Goal: Information Seeking & Learning: Understand process/instructions

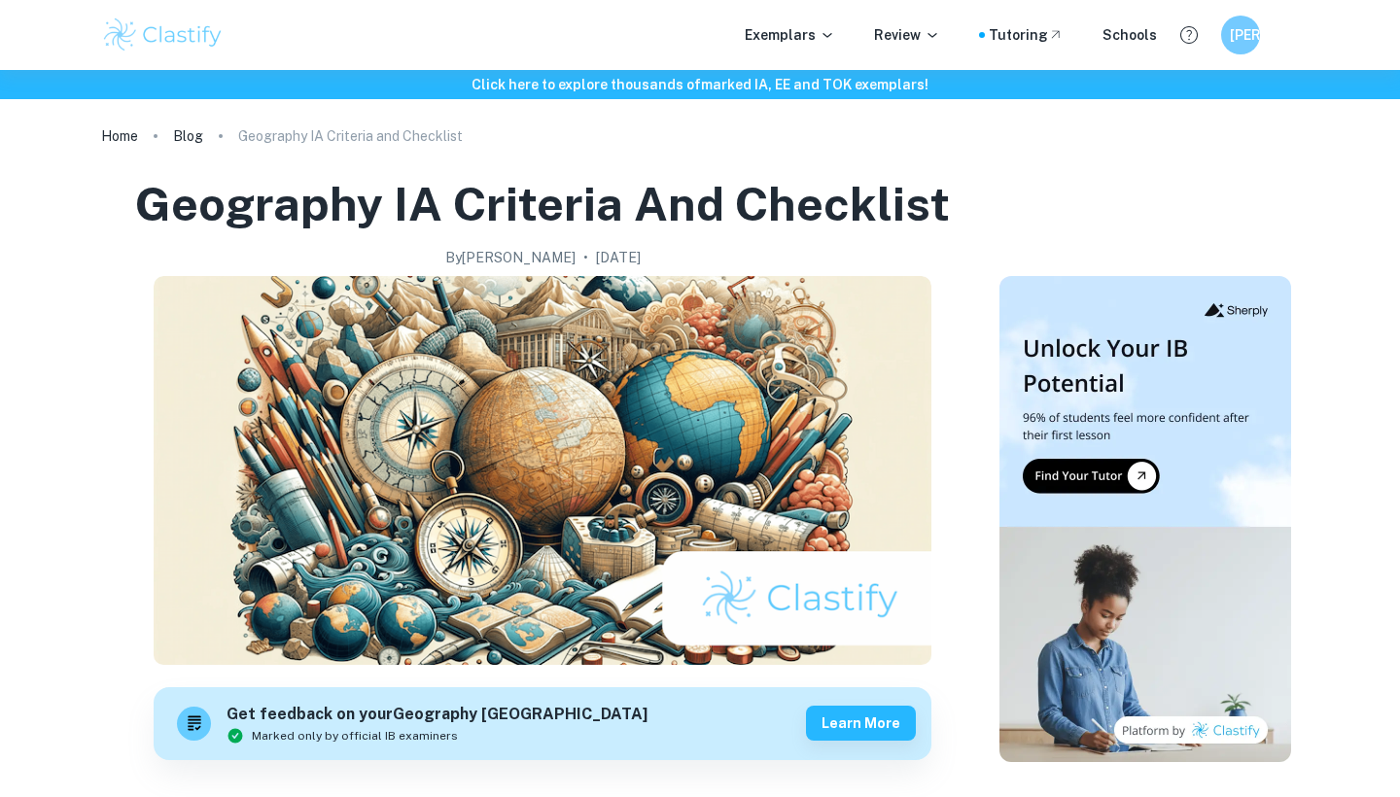
checkbox input "true"
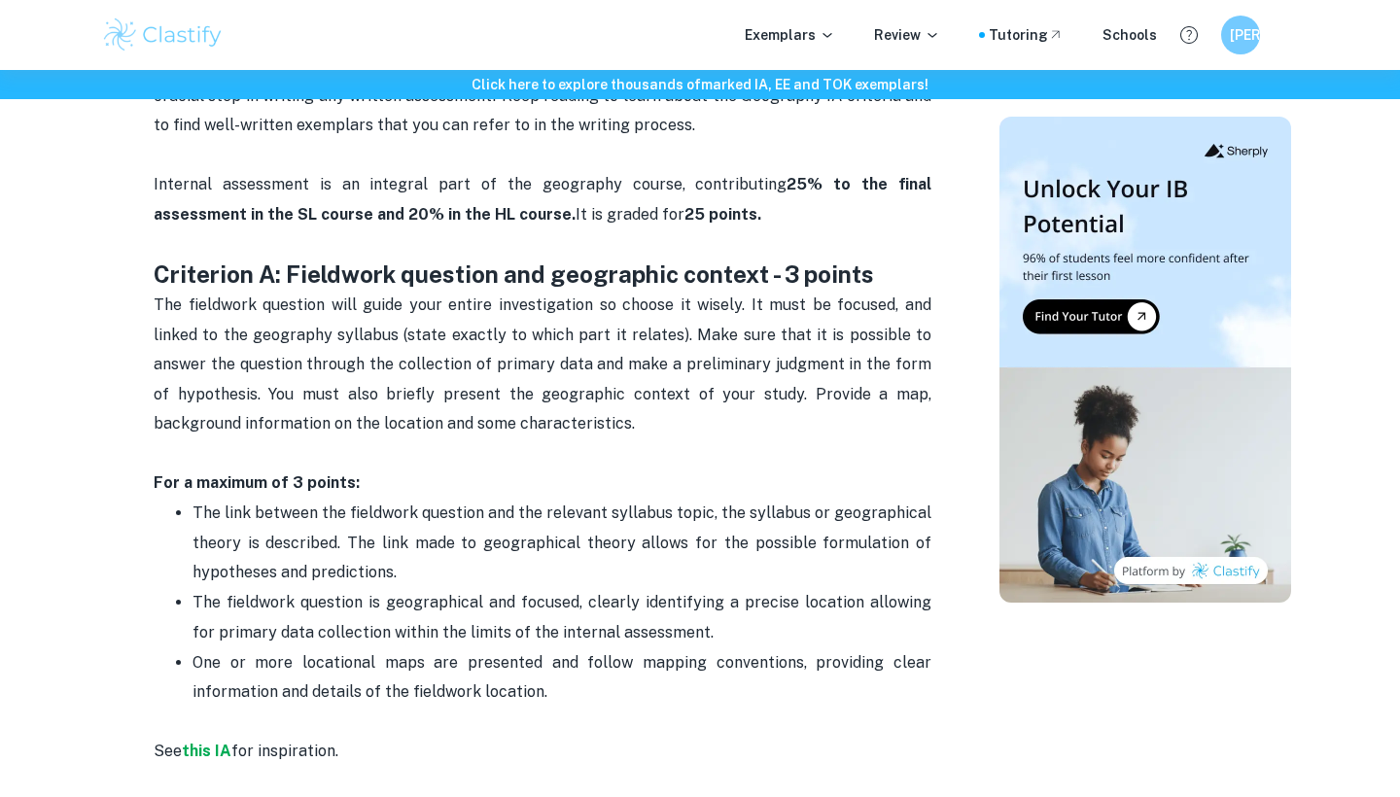
scroll to position [935, 0]
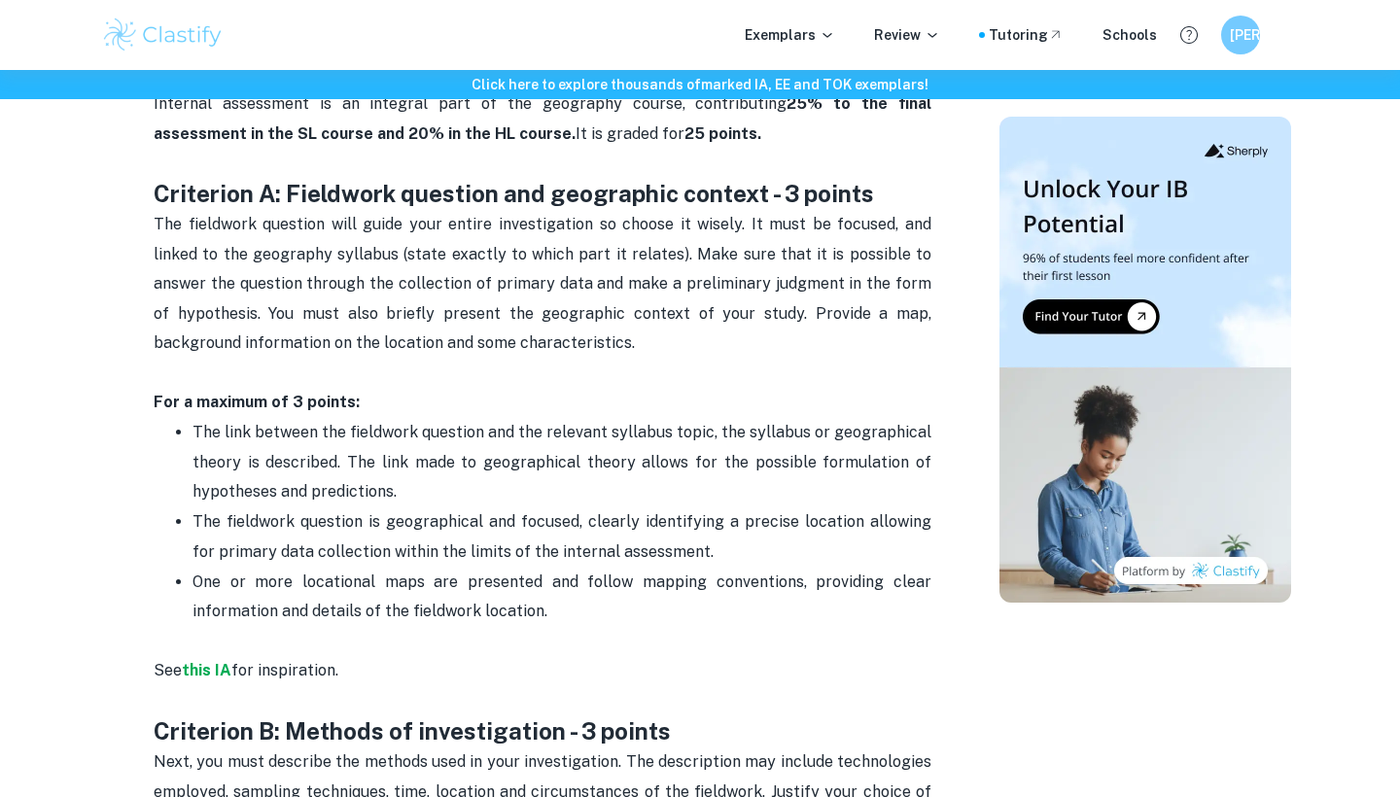
drag, startPoint x: 240, startPoint y: 420, endPoint x: 444, endPoint y: 468, distance: 209.8
click at [444, 468] on p "The link between the fieldwork question and the relevant syllabus topic, the sy…" at bounding box center [561, 462] width 739 height 88
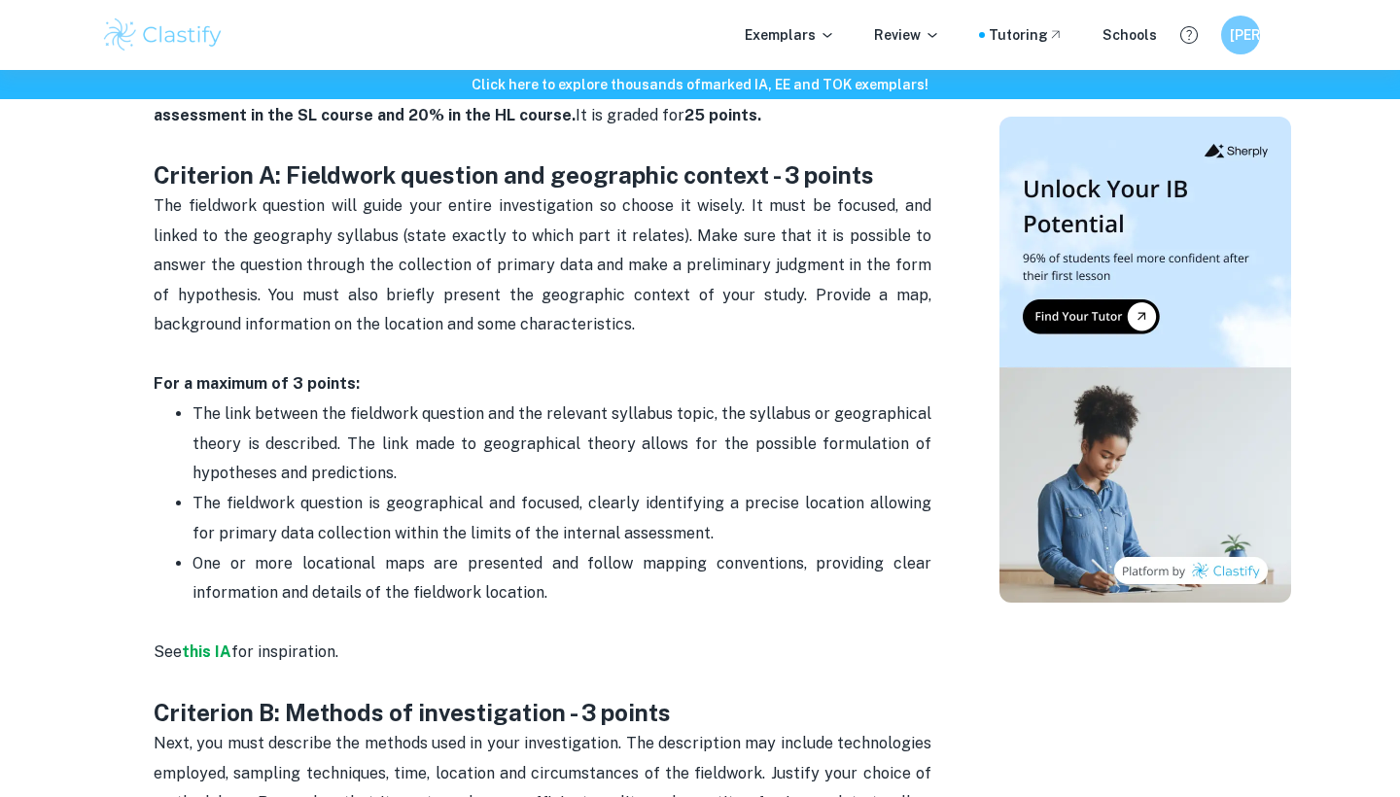
scroll to position [954, 0]
drag, startPoint x: 238, startPoint y: 397, endPoint x: 419, endPoint y: 467, distance: 194.2
click at [419, 467] on p "The link between the fieldwork question and the relevant syllabus topic, the sy…" at bounding box center [561, 442] width 739 height 88
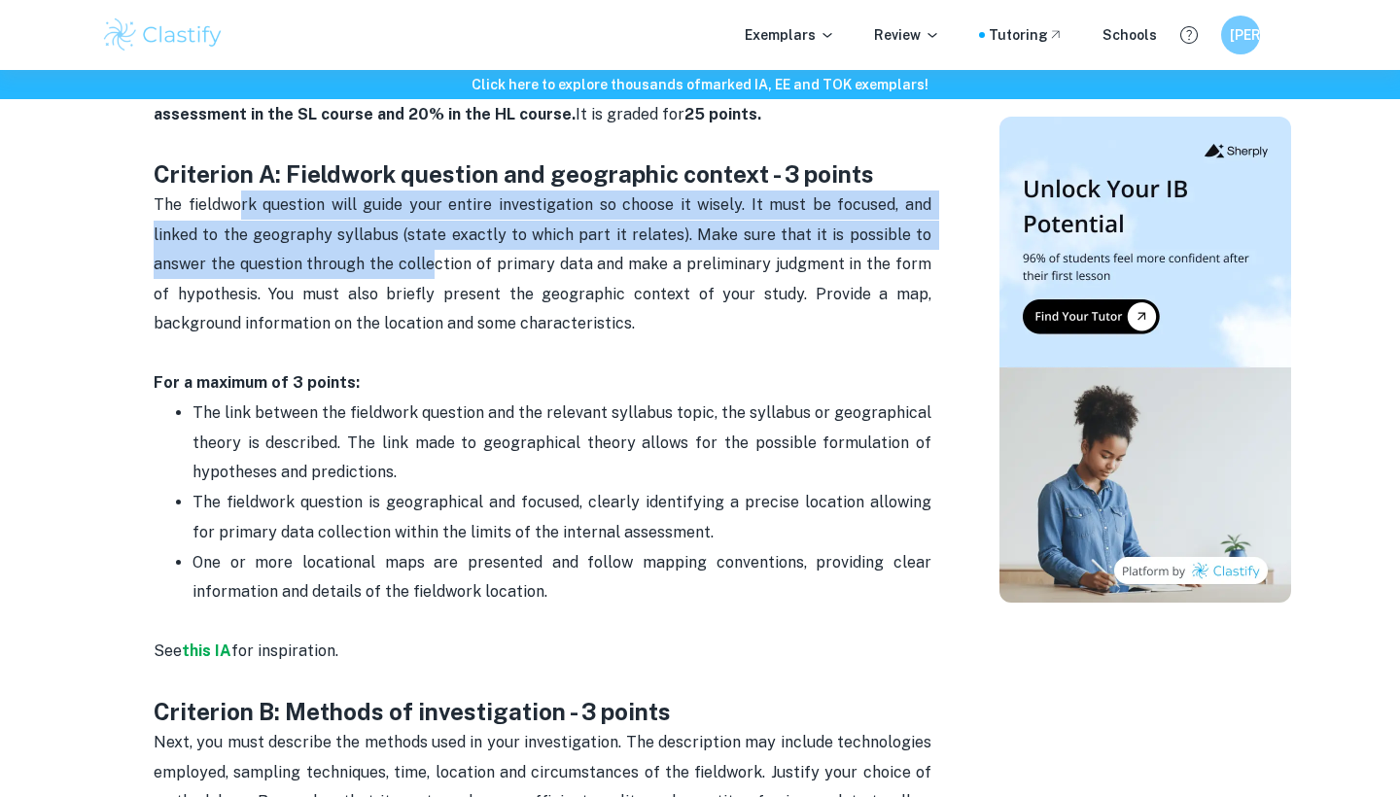
drag, startPoint x: 235, startPoint y: 207, endPoint x: 363, endPoint y: 257, distance: 136.6
click at [363, 257] on span "The fieldwork question will guide your entire investigation so choose it wisely…" at bounding box center [544, 263] width 781 height 137
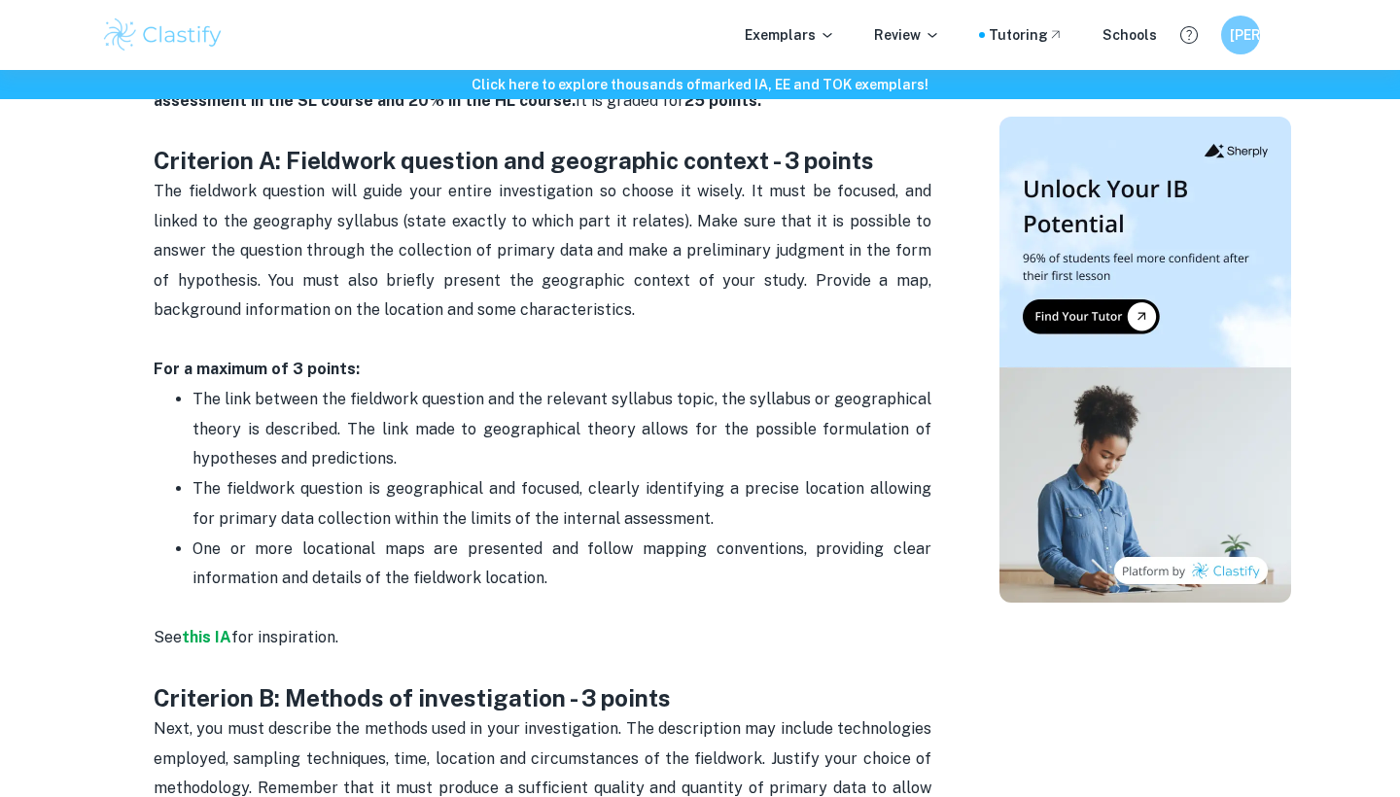
scroll to position [970, 0]
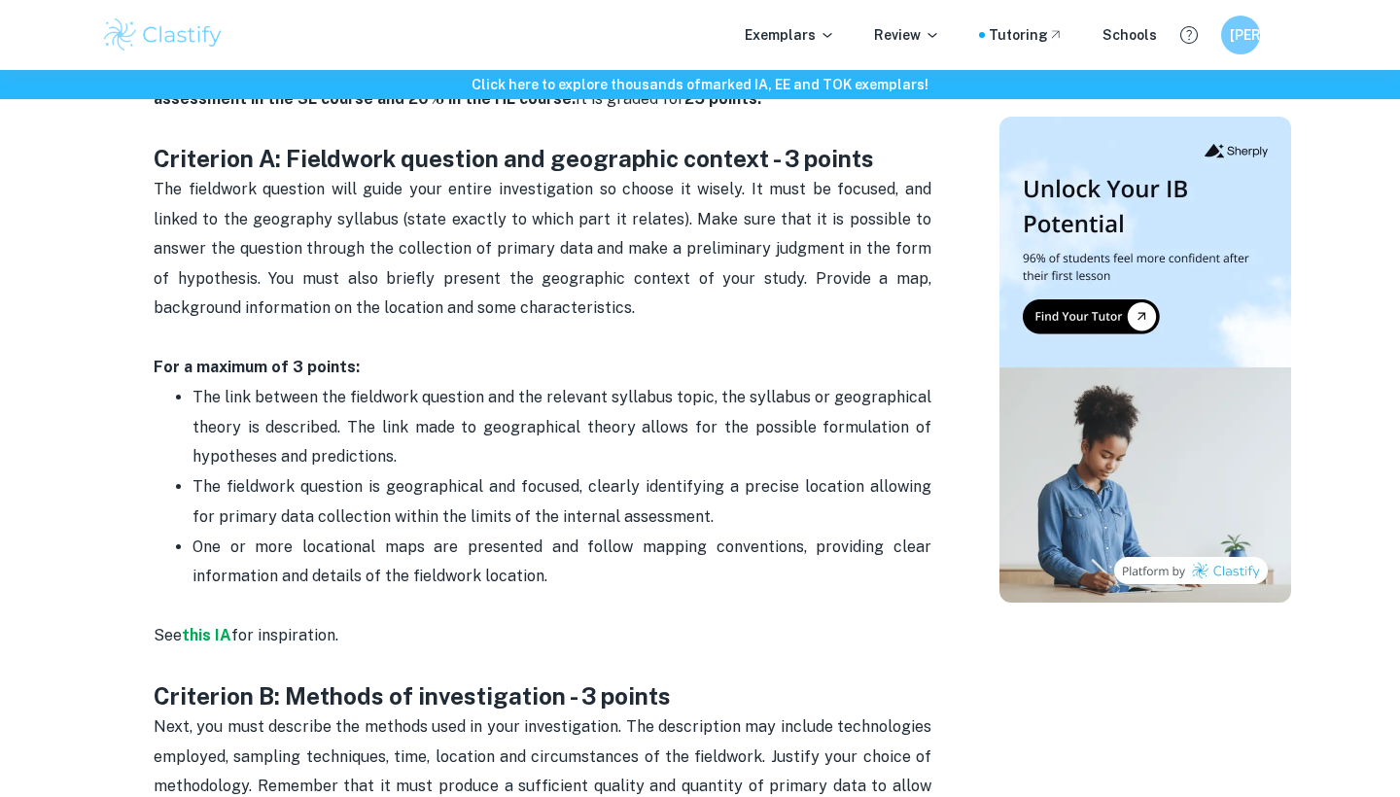
drag, startPoint x: 227, startPoint y: 376, endPoint x: 425, endPoint y: 447, distance: 209.7
click at [425, 447] on p "The link between the fieldwork question and the relevant syllabus topic, the sy…" at bounding box center [561, 427] width 739 height 88
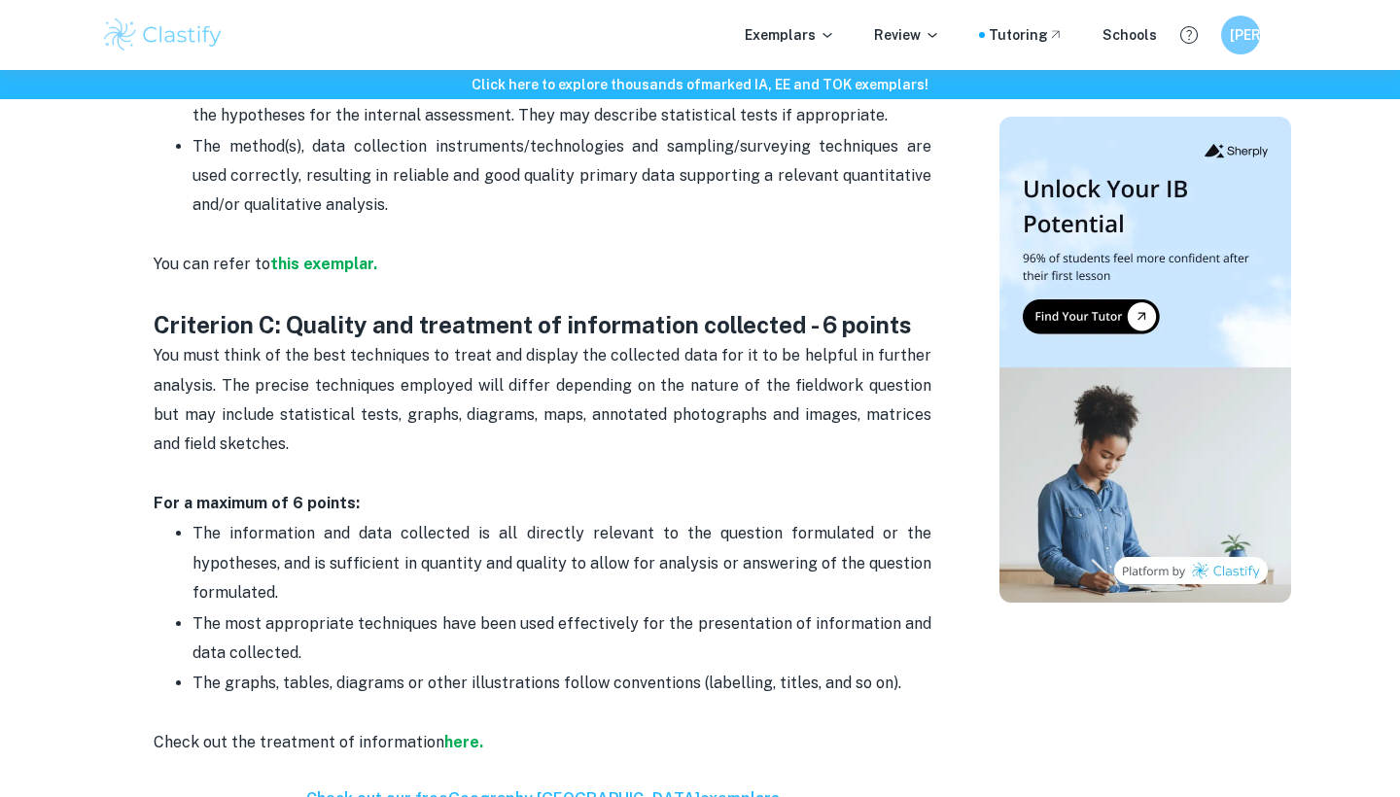
scroll to position [1924, 0]
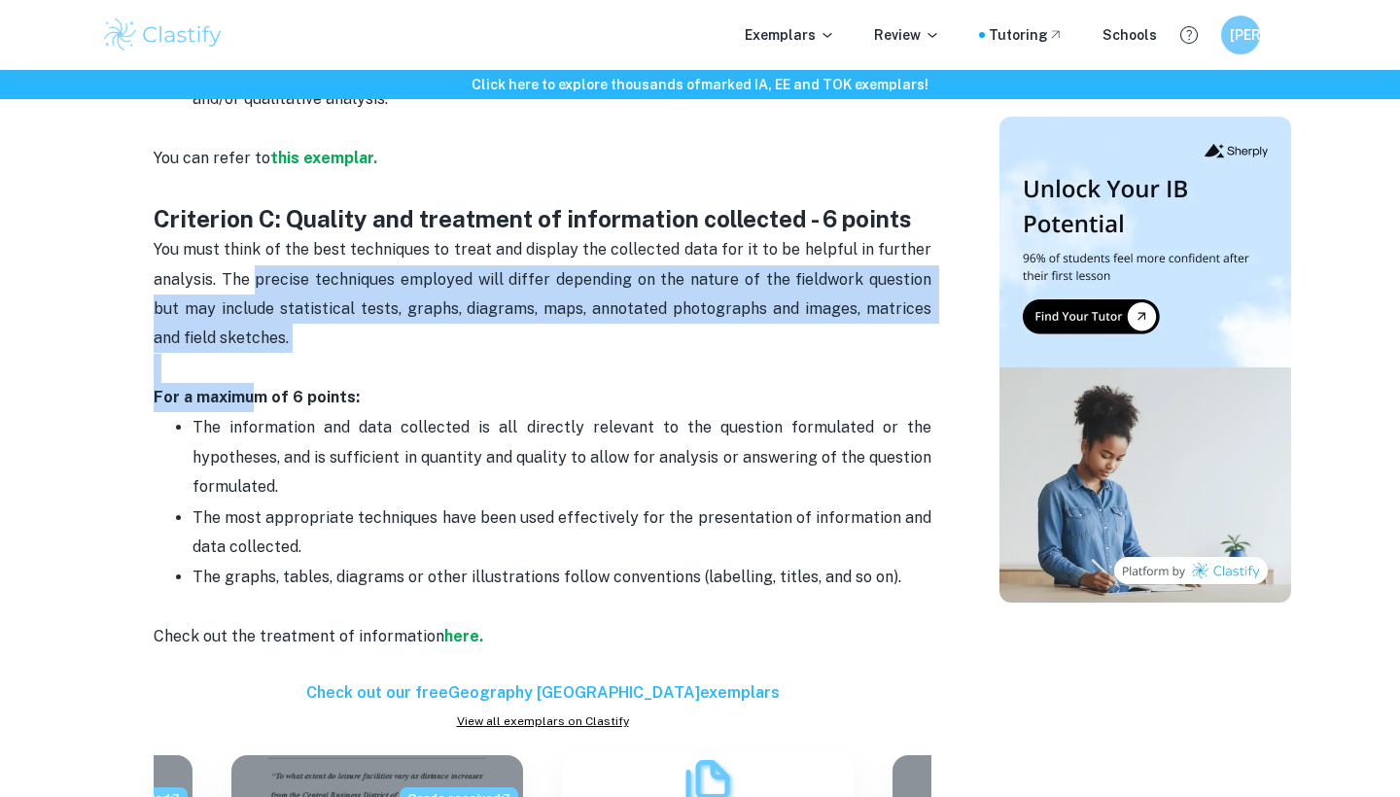
drag, startPoint x: 254, startPoint y: 264, endPoint x: 259, endPoint y: 376, distance: 111.9
click at [259, 376] on div "Geography IA Criteria and Checklist Don't waste your time working on IAs not kn…" at bounding box center [543, 606] width 778 height 3478
click at [259, 388] on strong "For a maximum of 6 points:" at bounding box center [257, 397] width 206 height 18
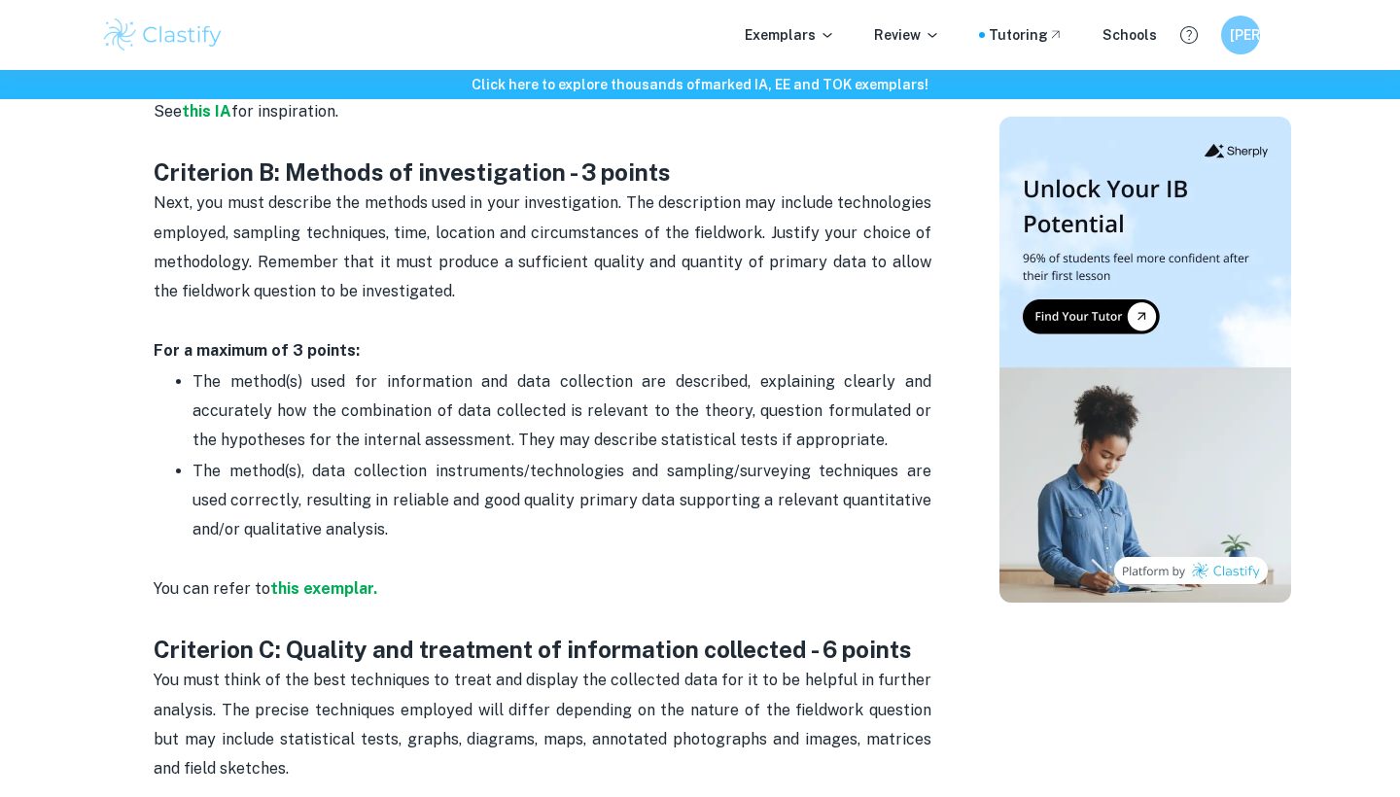
scroll to position [1486, 0]
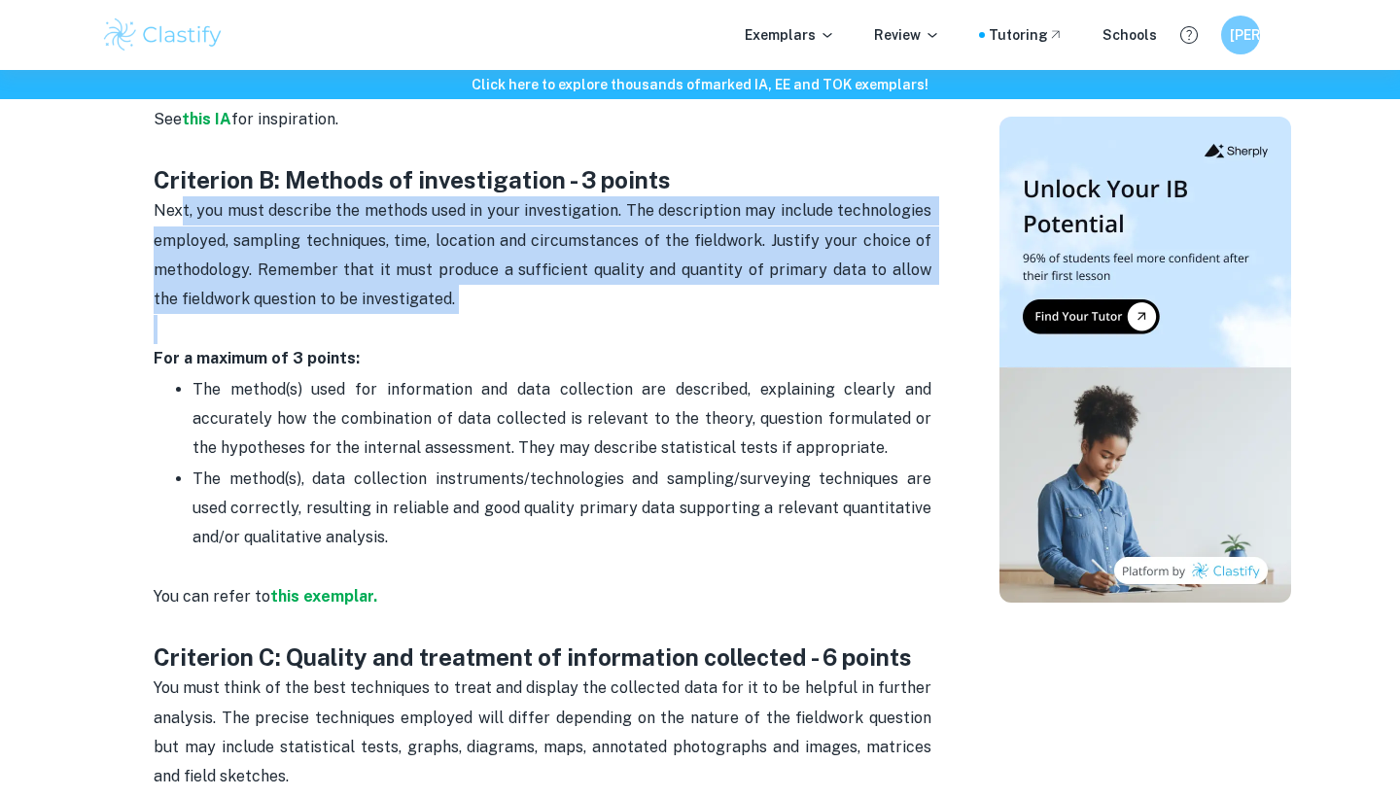
drag, startPoint x: 184, startPoint y: 206, endPoint x: 467, endPoint y: 310, distance: 302.3
click at [467, 310] on p "Next, you must describe the methods used in your investigation. The description…" at bounding box center [543, 270] width 778 height 148
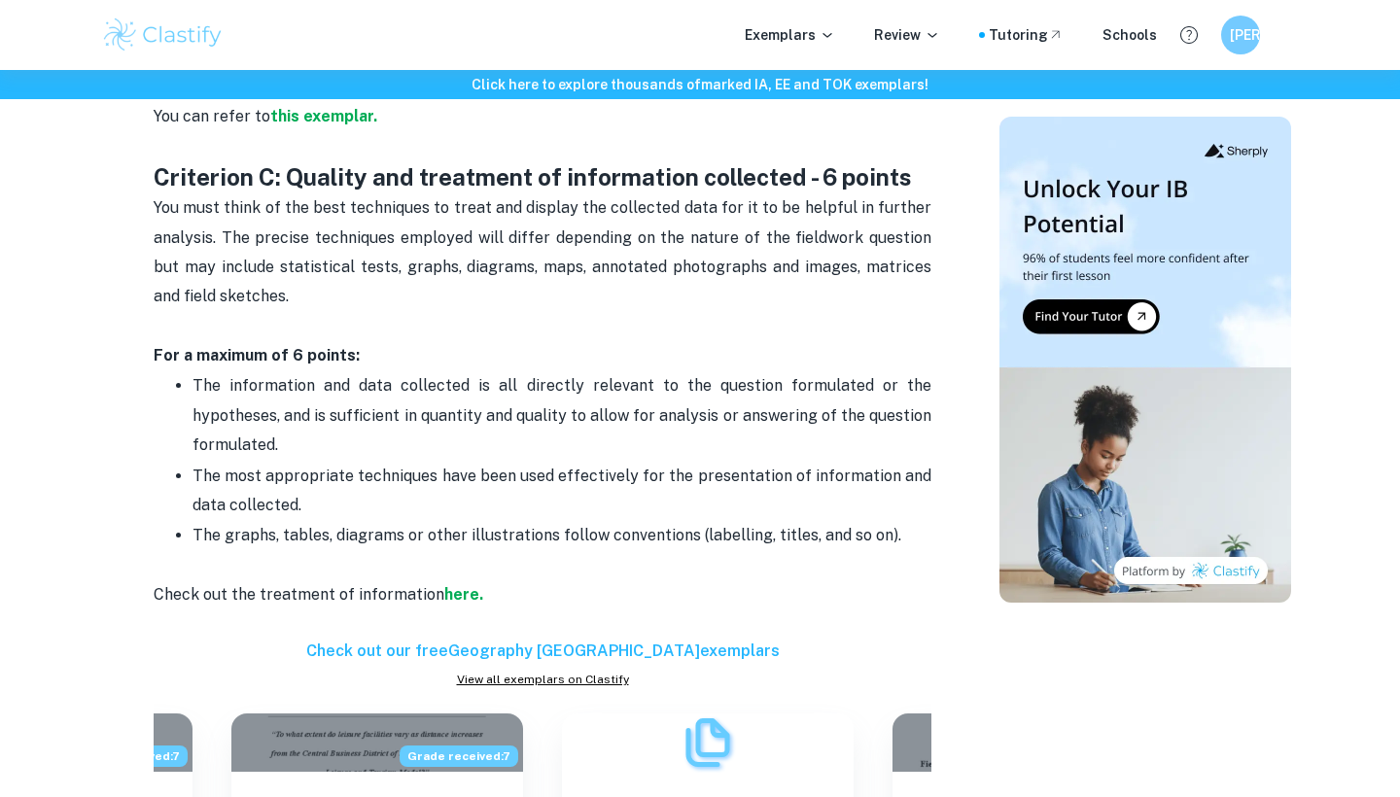
scroll to position [1999, 0]
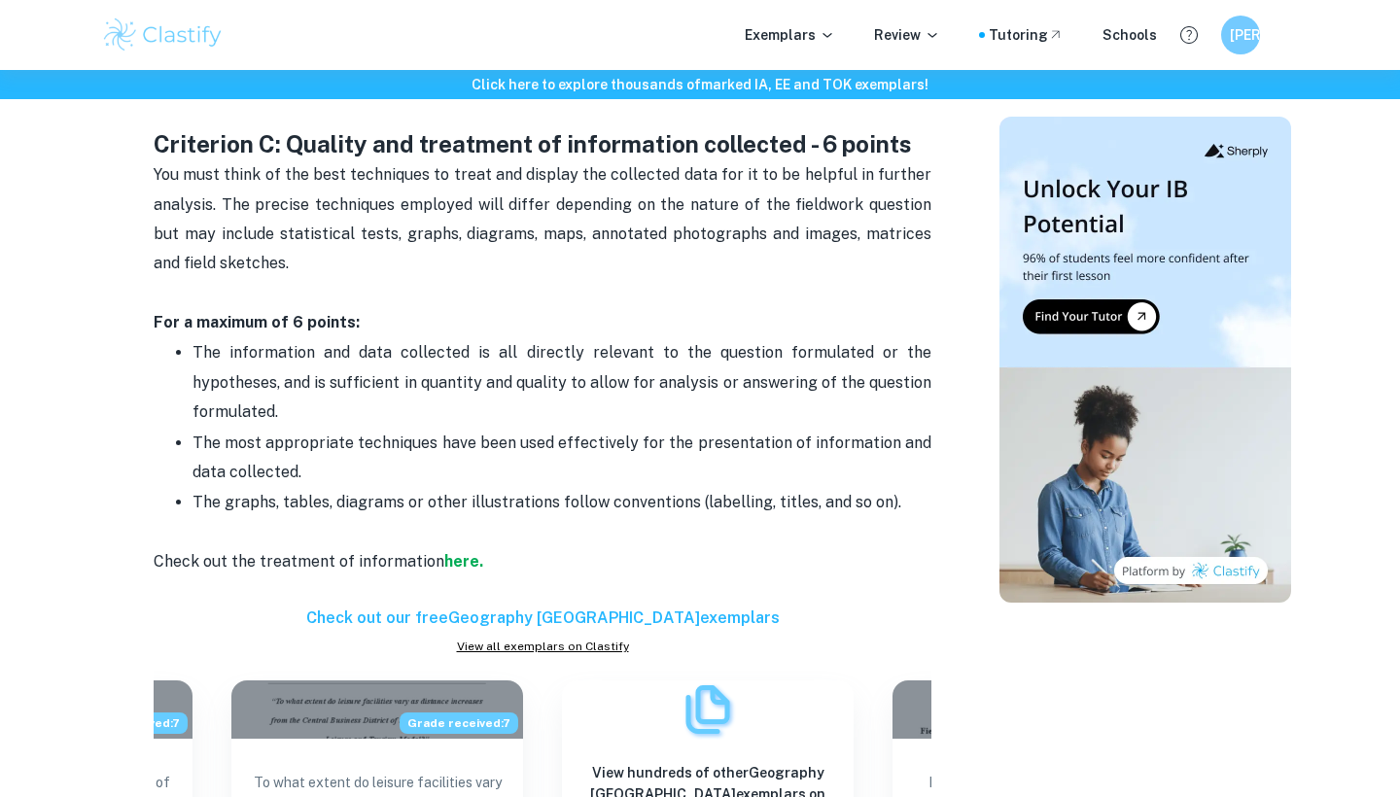
drag, startPoint x: 212, startPoint y: 329, endPoint x: 503, endPoint y: 441, distance: 312.6
click at [503, 441] on ul "The information and data collected is all directly relevant to the question for…" at bounding box center [543, 442] width 778 height 210
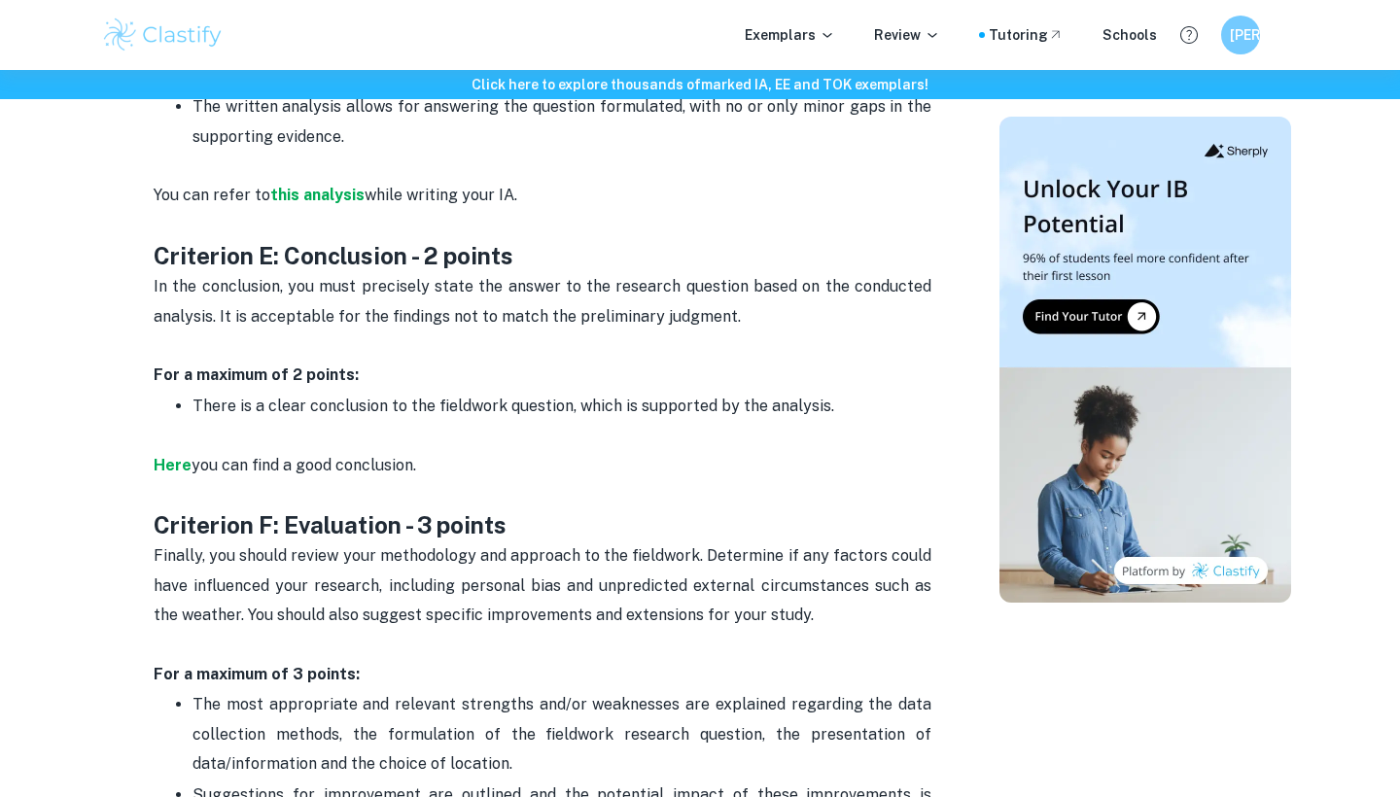
scroll to position [3256, 0]
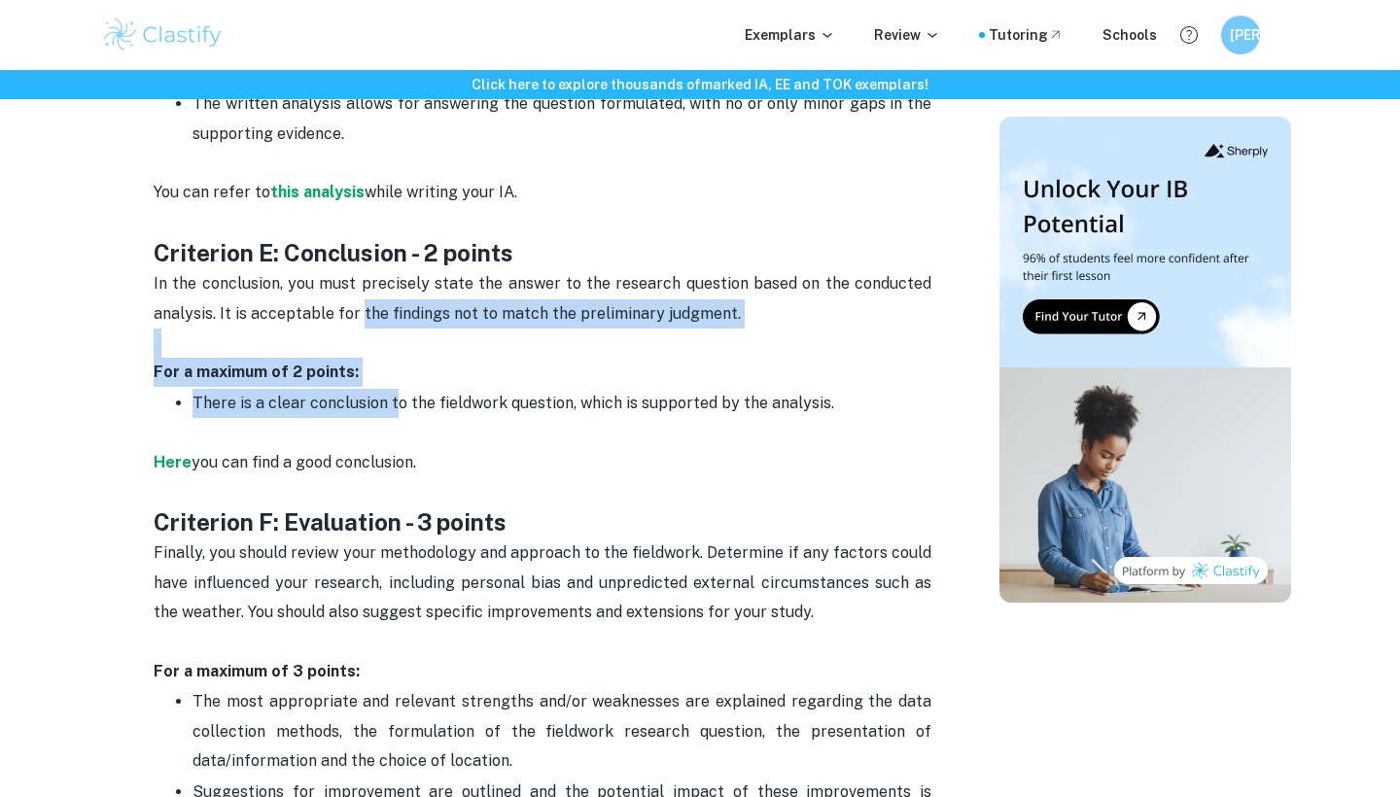
drag, startPoint x: 359, startPoint y: 294, endPoint x: 396, endPoint y: 375, distance: 88.7
click at [396, 394] on span "There is a clear conclusion to the fieldwork question, which is supported by th…" at bounding box center [512, 403] width 641 height 18
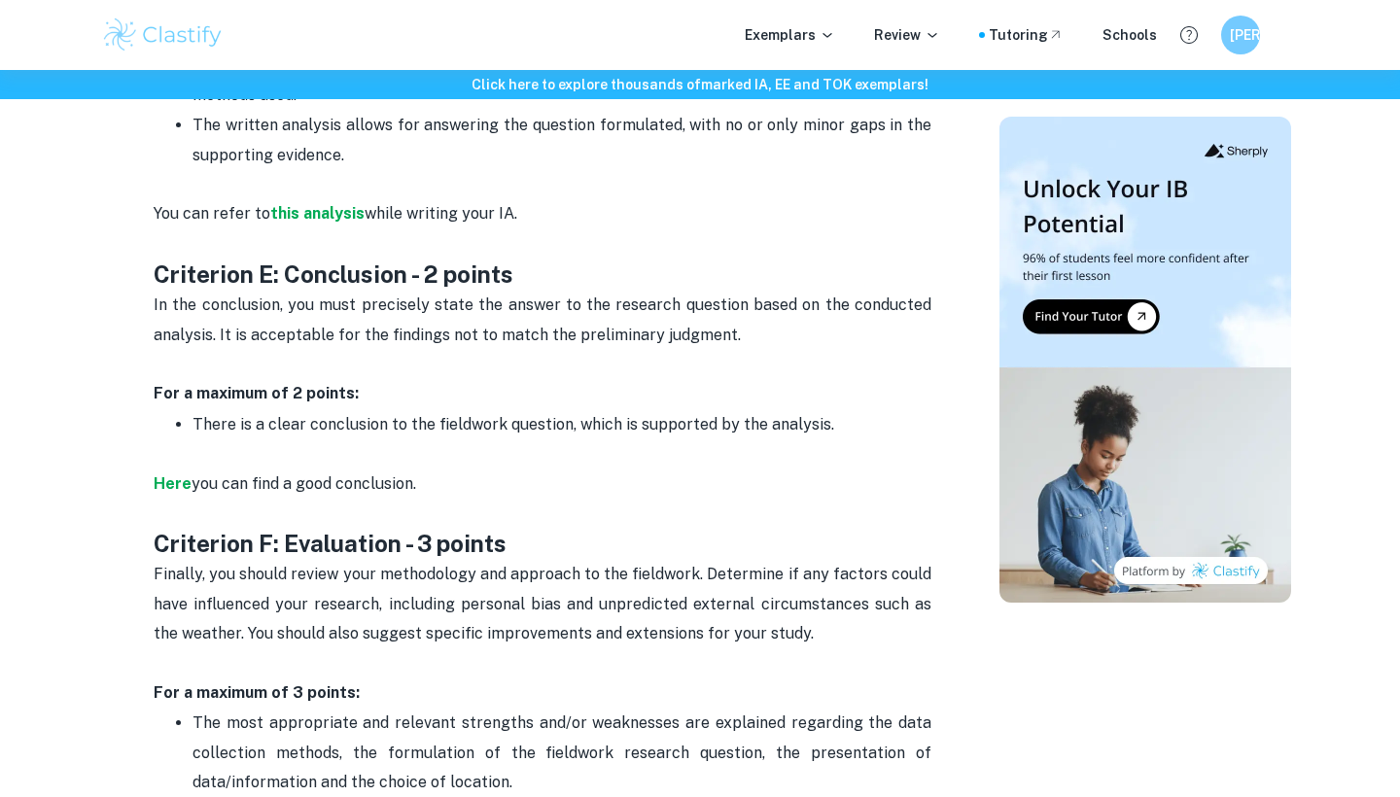
scroll to position [3231, 0]
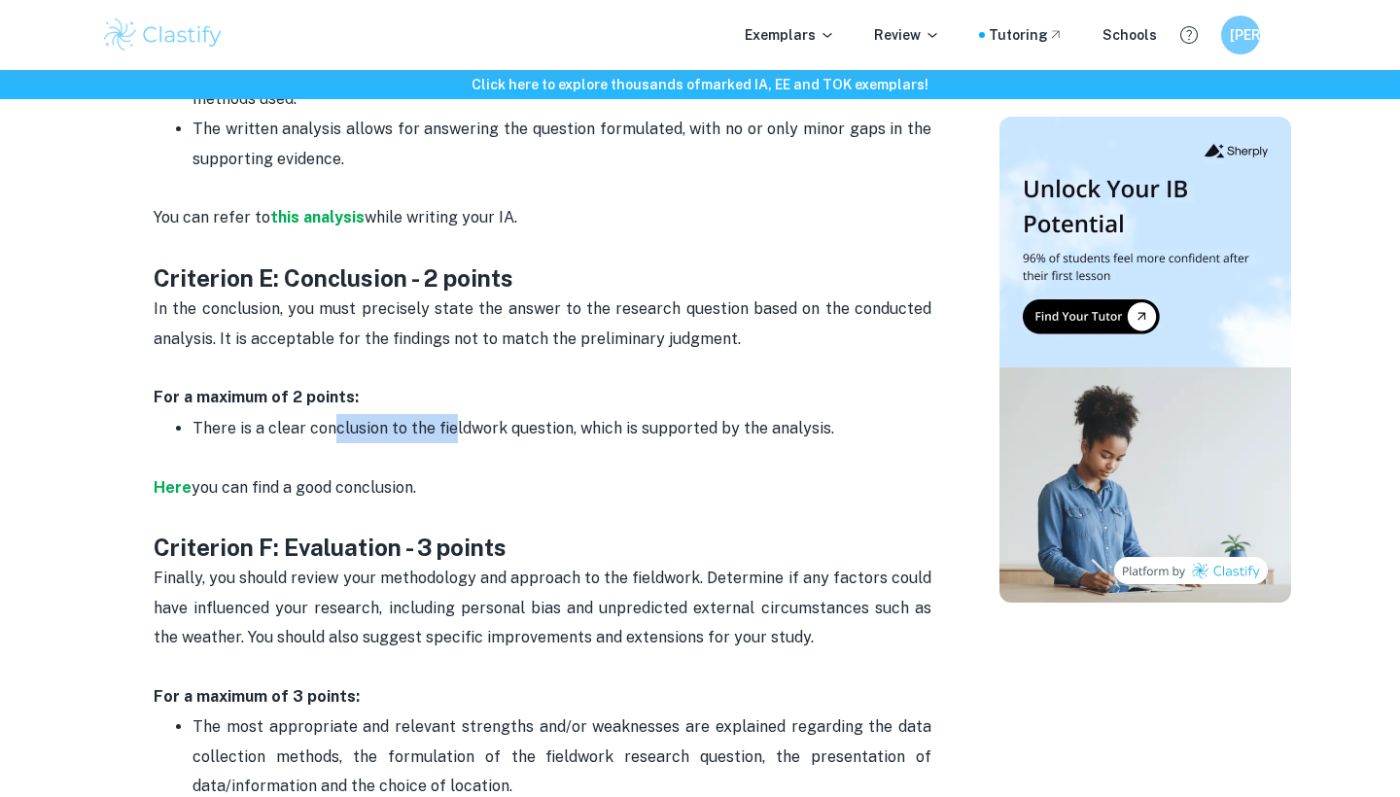
drag, startPoint x: 329, startPoint y: 406, endPoint x: 451, endPoint y: 407, distance: 121.5
click at [451, 419] on span "There is a clear conclusion to the fieldwork question, which is supported by th…" at bounding box center [512, 428] width 641 height 18
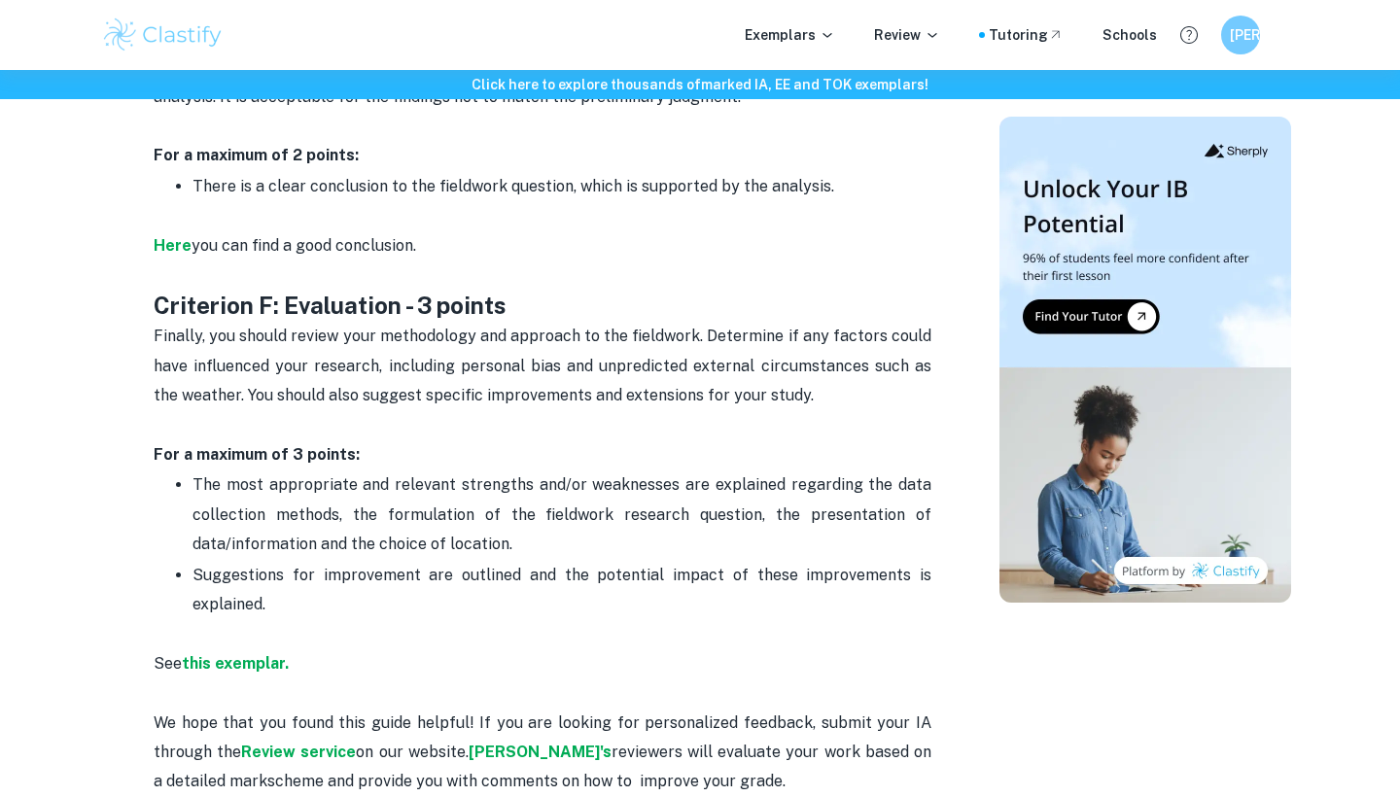
scroll to position [3506, 0]
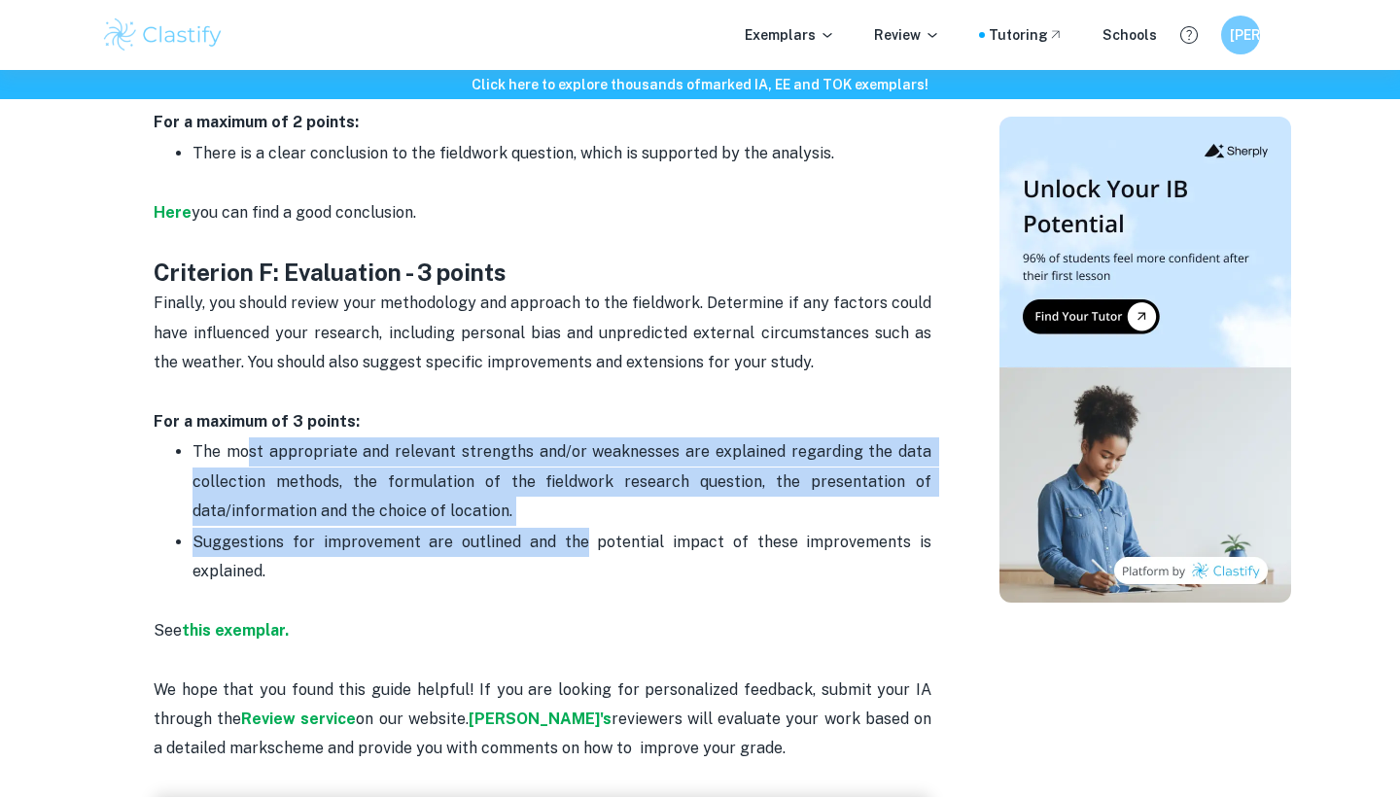
drag, startPoint x: 249, startPoint y: 437, endPoint x: 595, endPoint y: 513, distance: 354.2
click at [595, 513] on ul "The most appropriate and relevant strengths and/or weaknesses are explained reg…" at bounding box center [543, 525] width 778 height 179
click at [595, 533] on span "Suggestions for improvement are outlined and the potential impact of these impr…" at bounding box center [563, 557] width 743 height 48
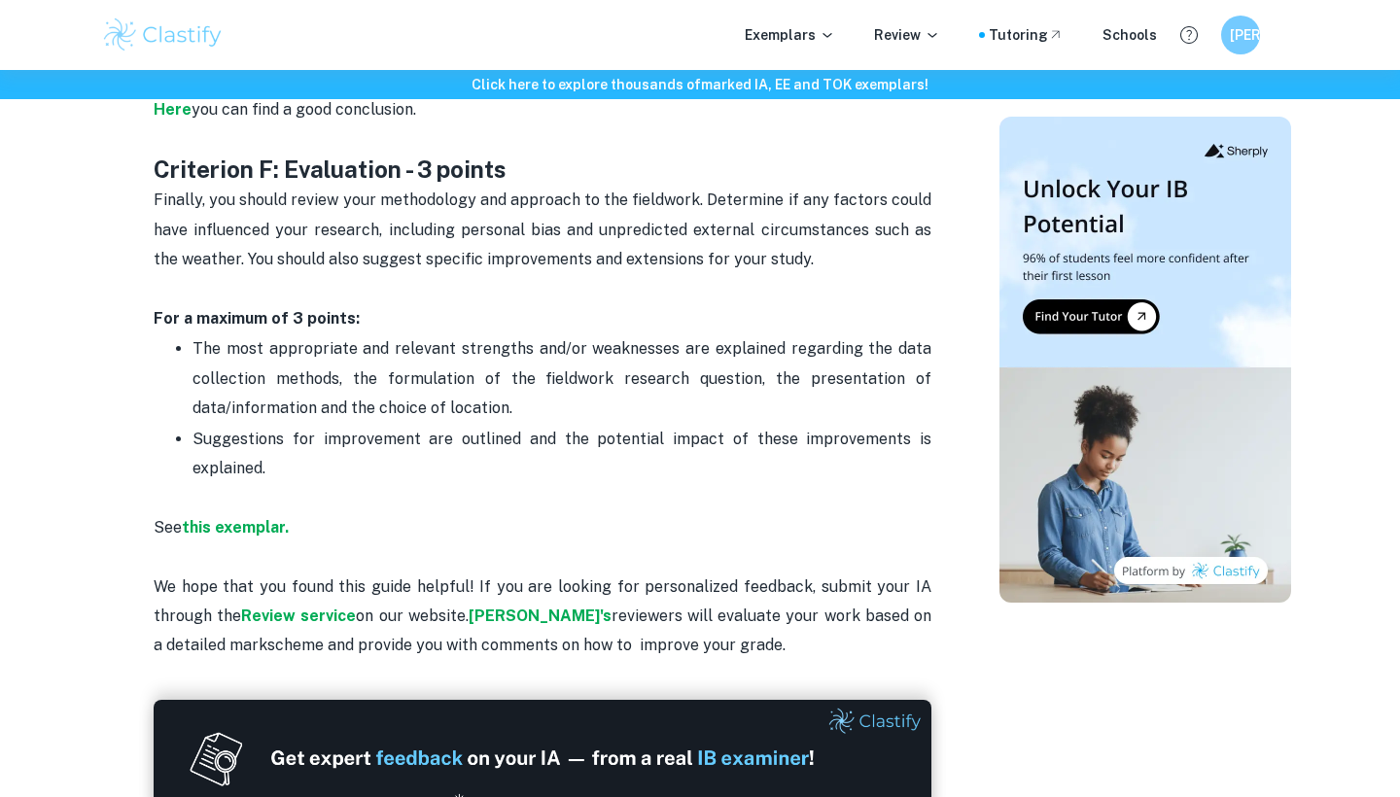
scroll to position [3610, 0]
drag, startPoint x: 225, startPoint y: 325, endPoint x: 548, endPoint y: 378, distance: 328.0
click at [548, 378] on p "The most appropriate and relevant strengths and/or weaknesses are explained reg…" at bounding box center [561, 377] width 739 height 88
click at [548, 391] on p "The most appropriate and relevant strengths and/or weaknesses are explained reg…" at bounding box center [561, 377] width 739 height 88
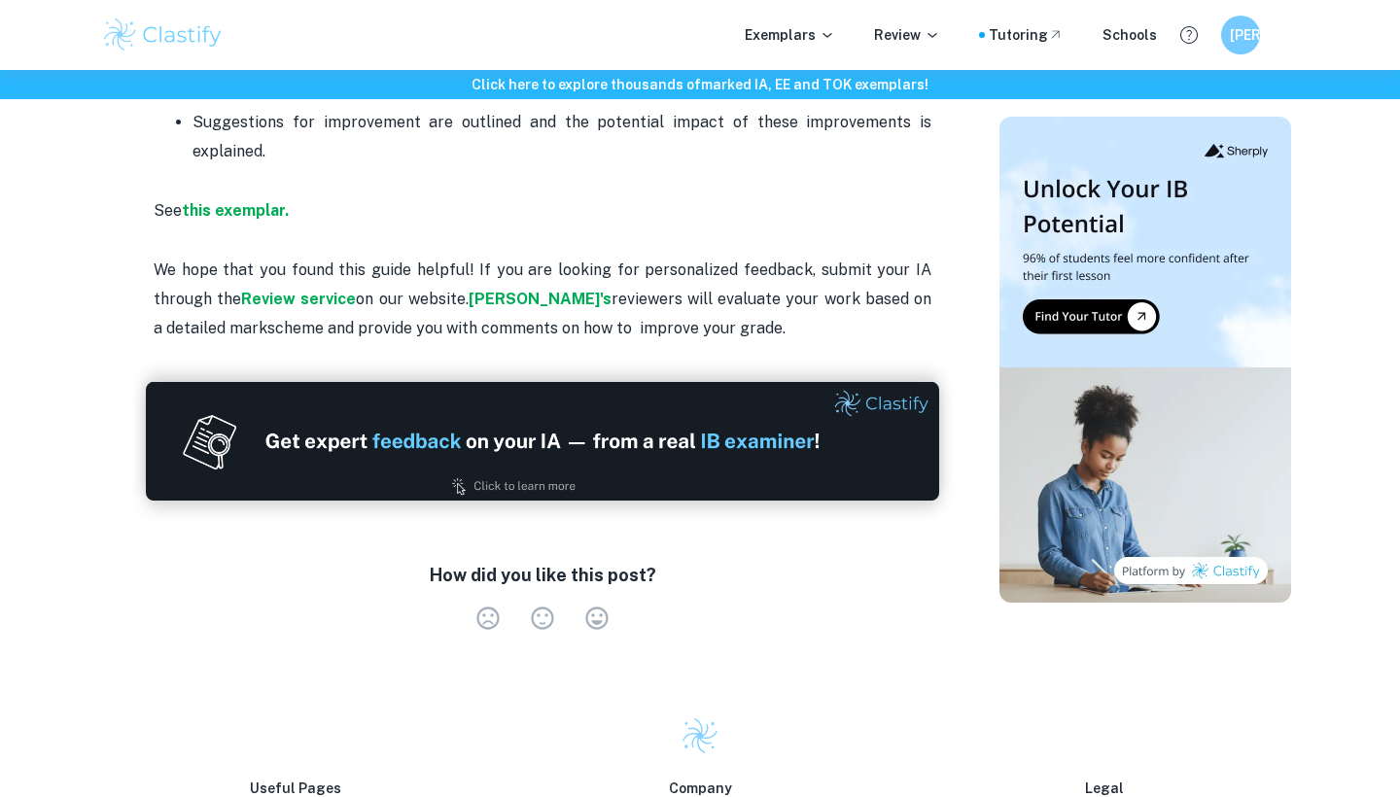
scroll to position [3375, 0]
